Goal: Check status: Check status

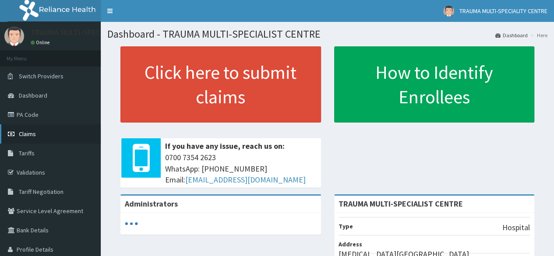
click at [31, 131] on span "Claims" at bounding box center [27, 134] width 17 height 8
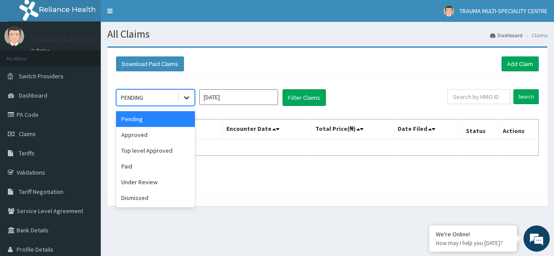
click at [187, 96] on icon at bounding box center [186, 97] width 9 height 9
click at [144, 135] on div "Approved" at bounding box center [155, 135] width 79 height 16
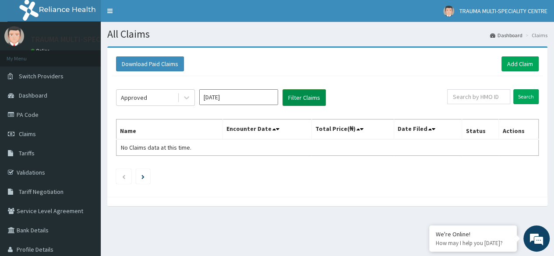
click at [297, 98] on button "Filter Claims" at bounding box center [304, 97] width 43 height 17
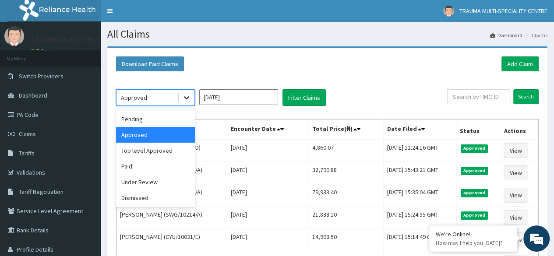
click at [188, 99] on icon at bounding box center [186, 97] width 9 height 9
click at [161, 151] on div "Top level Approved" at bounding box center [155, 151] width 79 height 16
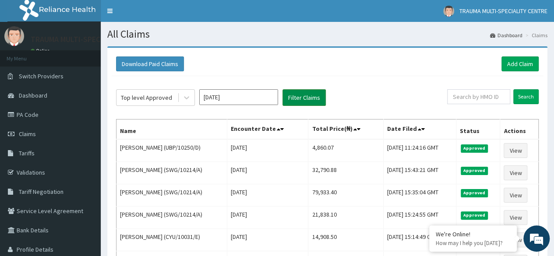
click at [304, 98] on button "Filter Claims" at bounding box center [304, 97] width 43 height 17
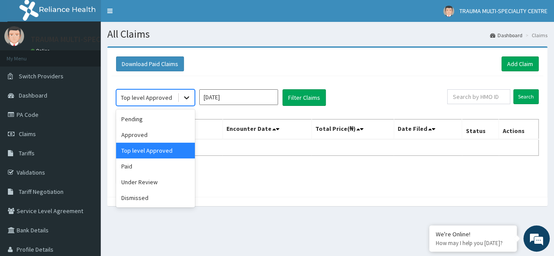
click at [190, 96] on icon at bounding box center [186, 97] width 9 height 9
click at [152, 120] on div "Pending" at bounding box center [155, 119] width 79 height 16
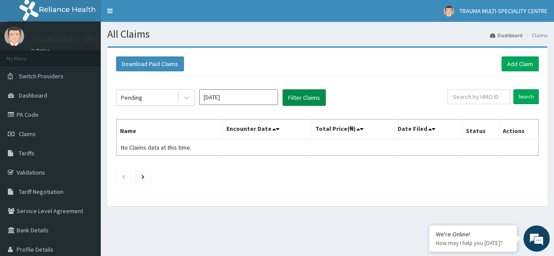
click at [295, 99] on button "Filter Claims" at bounding box center [304, 97] width 43 height 17
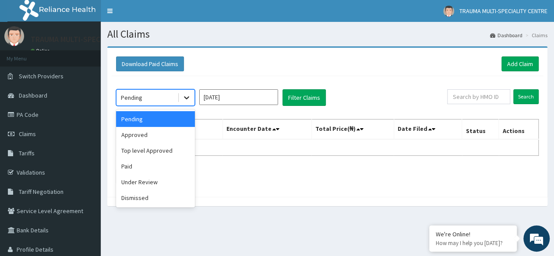
click at [186, 94] on icon at bounding box center [186, 97] width 9 height 9
click at [145, 183] on div "Under Review" at bounding box center [155, 182] width 79 height 16
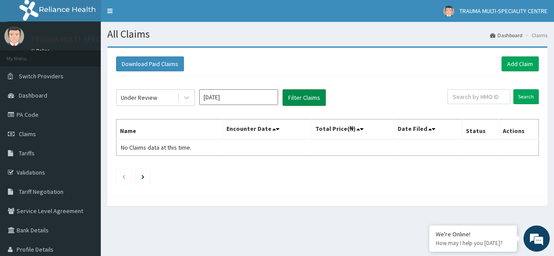
click at [304, 99] on button "Filter Claims" at bounding box center [304, 97] width 43 height 17
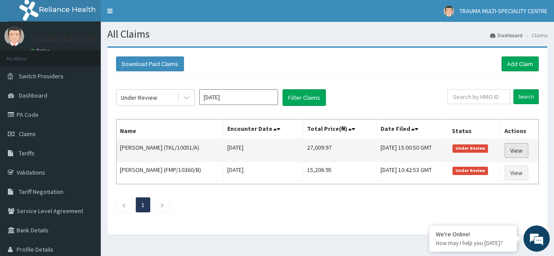
click at [520, 151] on link "View" at bounding box center [517, 150] width 24 height 15
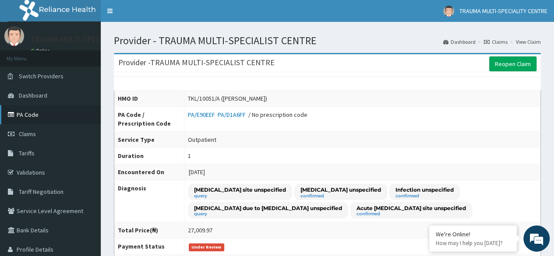
click at [22, 115] on link "PA Code" at bounding box center [50, 114] width 101 height 19
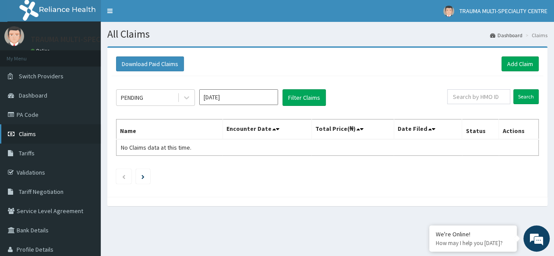
click at [26, 131] on span "Claims" at bounding box center [27, 134] width 17 height 8
